Goal: Information Seeking & Learning: Learn about a topic

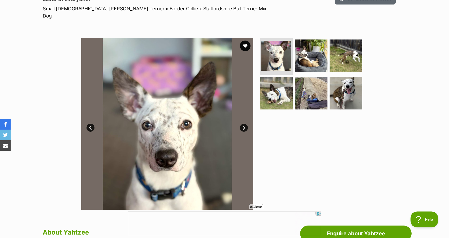
click at [249, 121] on img at bounding box center [167, 124] width 172 height 172
click at [245, 124] on link "Next" at bounding box center [244, 128] width 8 height 8
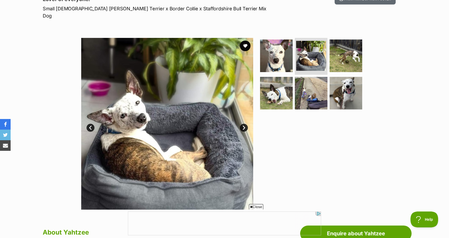
click at [245, 124] on link "Next" at bounding box center [244, 128] width 8 height 8
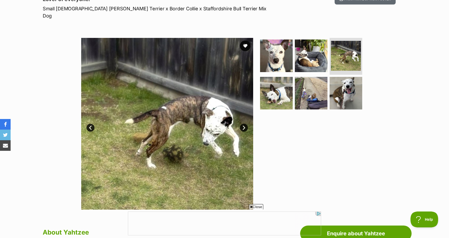
click at [245, 124] on link "Next" at bounding box center [244, 128] width 8 height 8
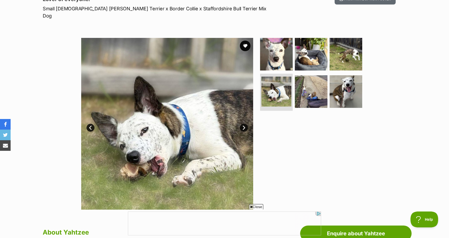
click at [245, 124] on link "Next" at bounding box center [244, 128] width 8 height 8
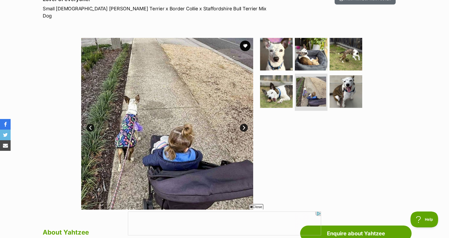
click at [245, 124] on link "Next" at bounding box center [244, 128] width 8 height 8
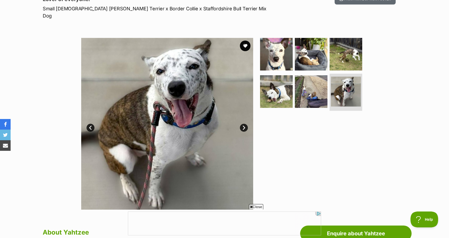
click at [245, 124] on link "Next" at bounding box center [244, 128] width 8 height 8
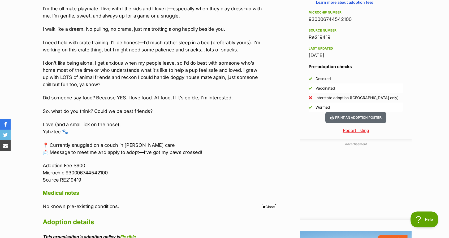
scroll to position [505, 0]
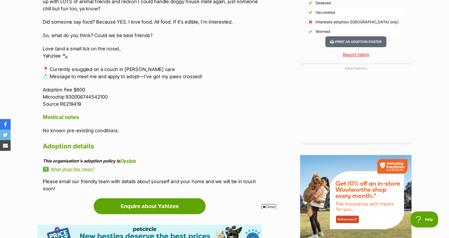
click at [90, 167] on link "What does this mean?" at bounding box center [152, 169] width 219 height 5
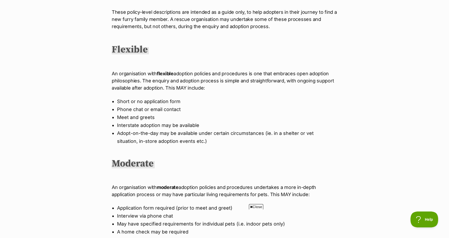
scroll to position [159, 0]
